Goal: Task Accomplishment & Management: Use online tool/utility

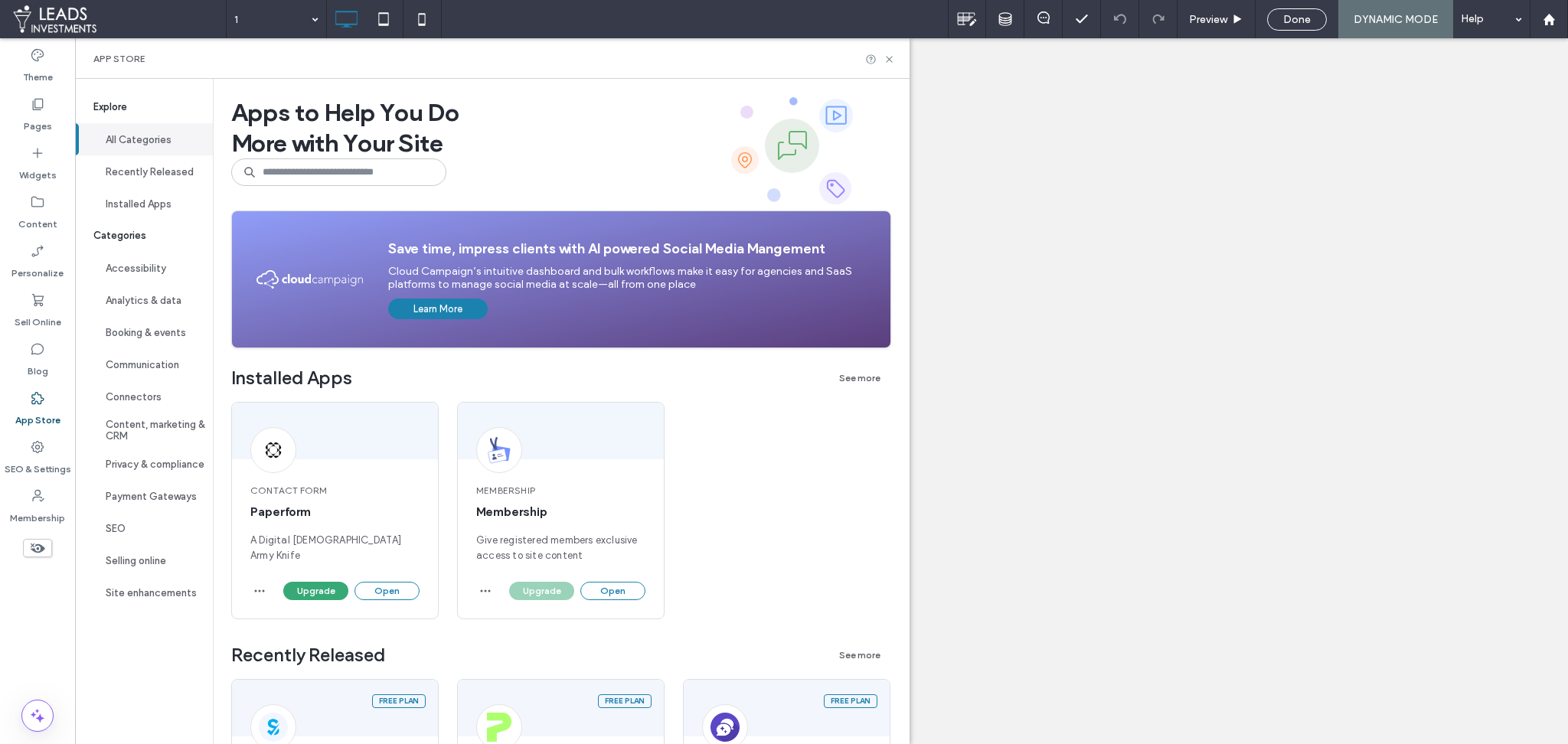
click at [386, 587] on button "Open" at bounding box center [387, 591] width 65 height 18
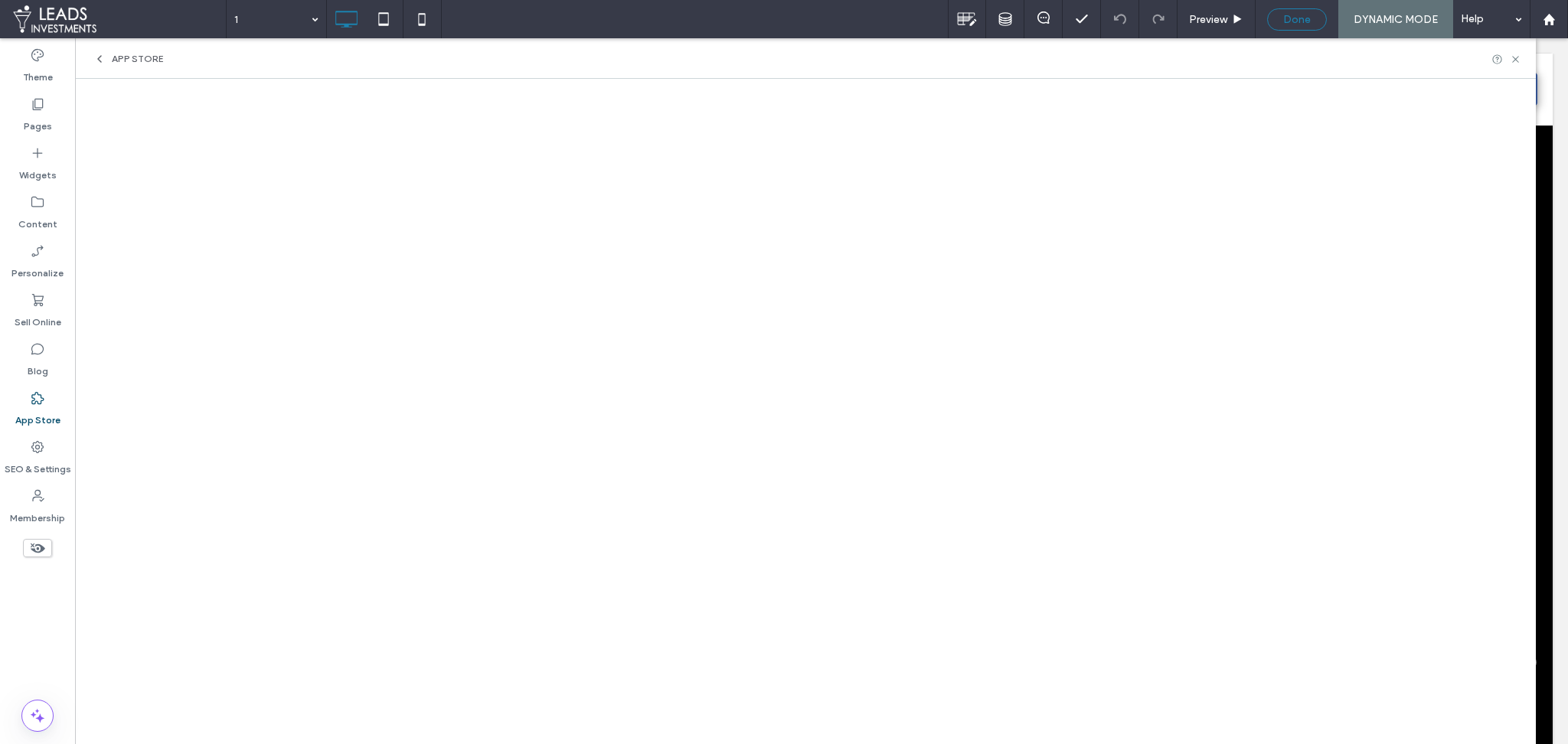
click at [1287, 28] on div "Done" at bounding box center [1297, 19] width 59 height 23
click at [1301, 26] on div "Done" at bounding box center [1297, 19] width 59 height 23
click at [1292, 22] on span "Done" at bounding box center [1297, 19] width 28 height 13
click at [1288, 23] on span "Done" at bounding box center [1297, 19] width 28 height 13
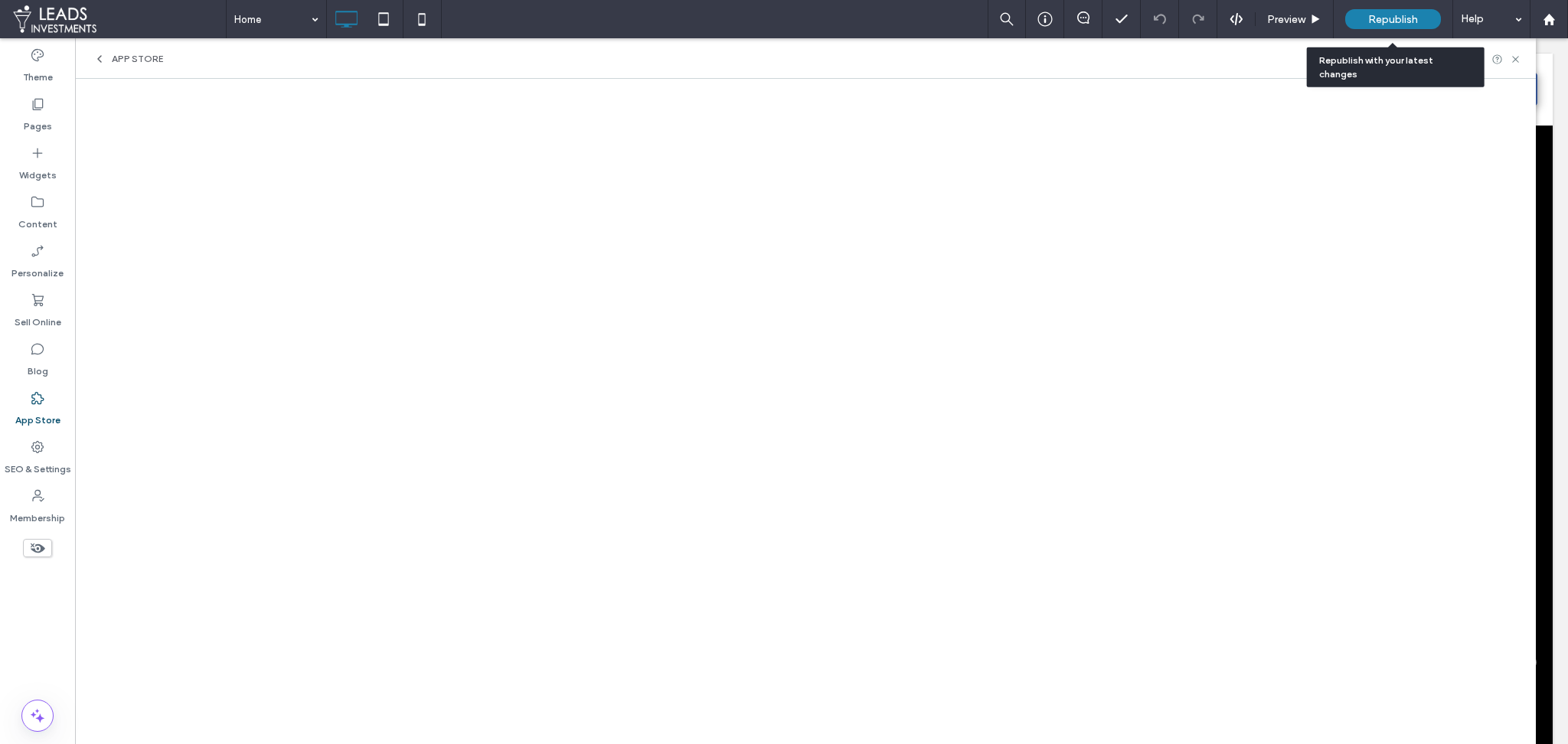
click at [1374, 23] on span "Republish" at bounding box center [1392, 19] width 50 height 13
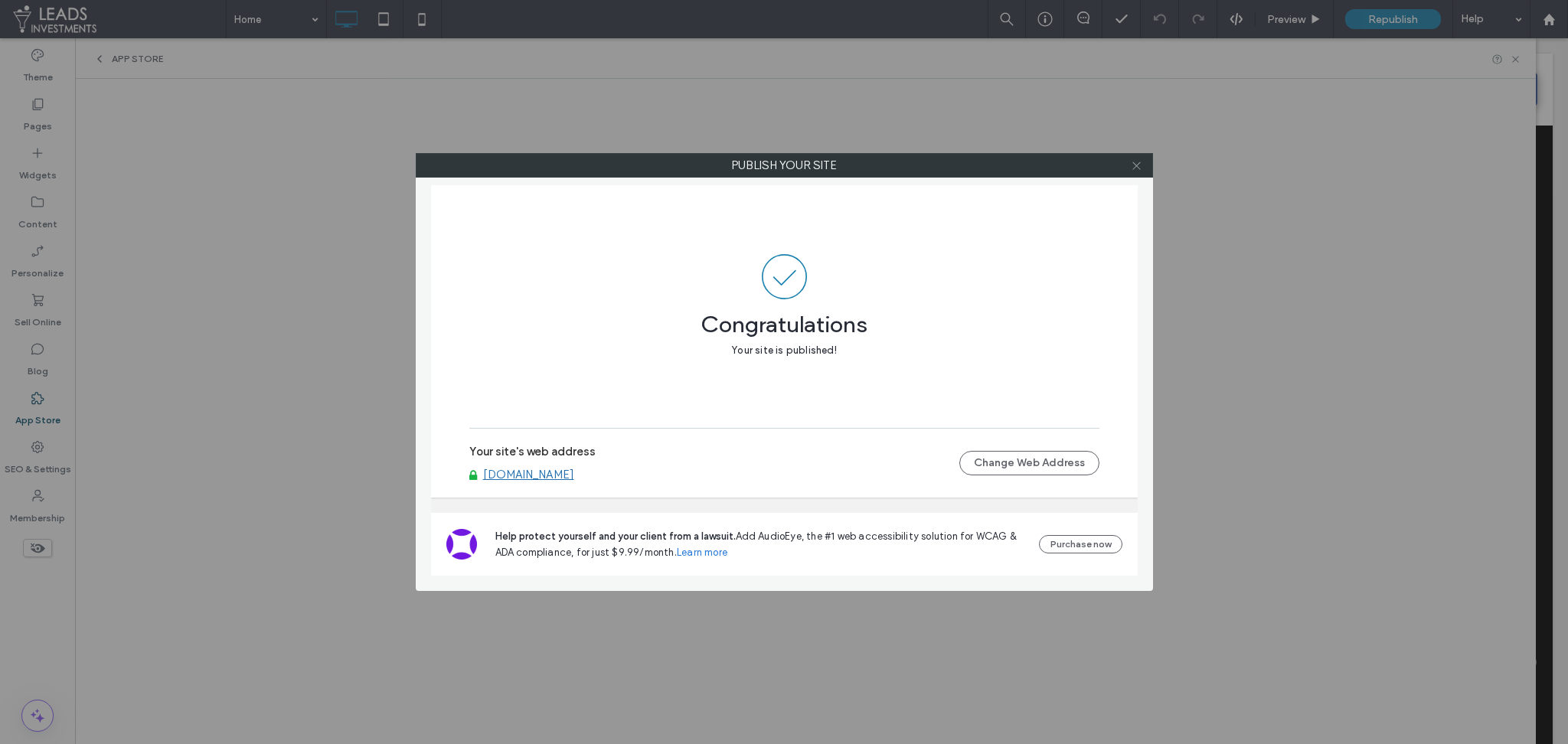
click at [1136, 170] on icon at bounding box center [1136, 166] width 12 height 12
